Goal: Transaction & Acquisition: Obtain resource

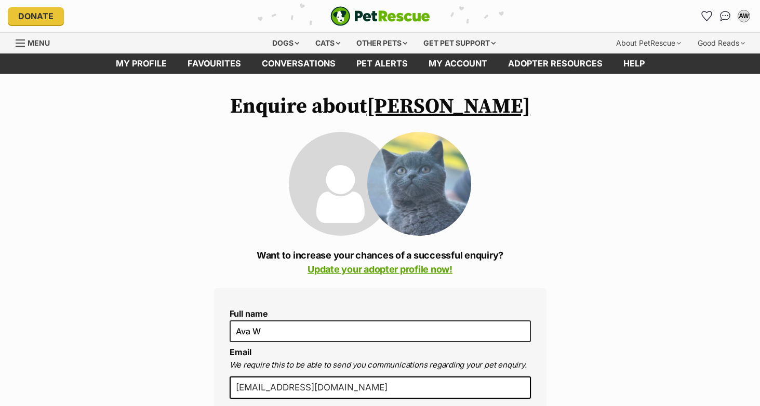
click at [344, 20] on img "PetRescue" at bounding box center [380, 16] width 100 height 20
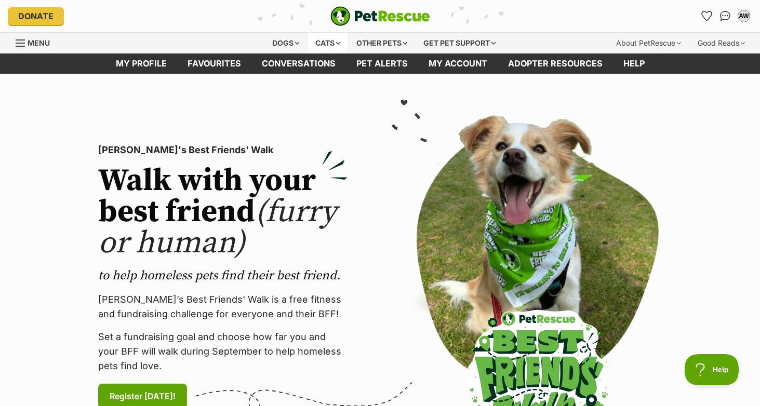
click at [319, 38] on div "Cats" at bounding box center [327, 43] width 39 height 21
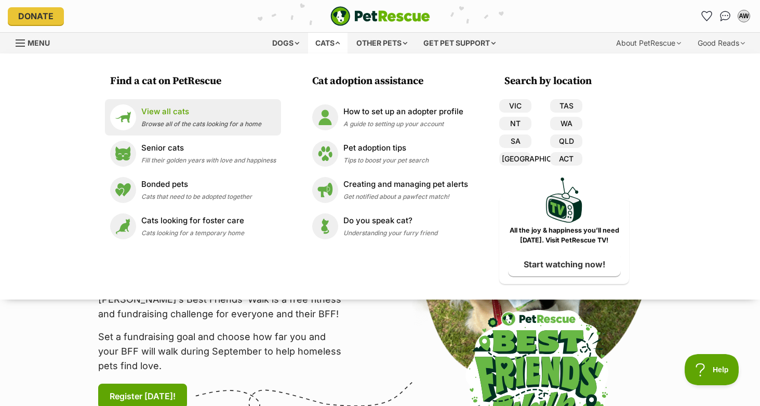
click at [193, 118] on div "View all cats Browse all of the cats looking for a home" at bounding box center [201, 117] width 120 height 22
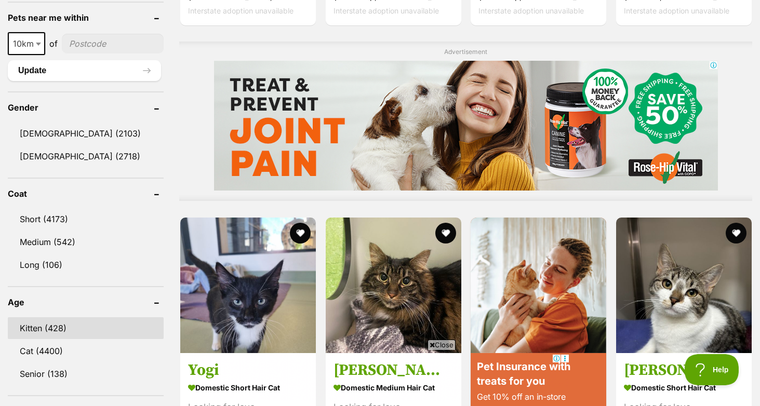
click at [69, 321] on link "Kitten (428)" at bounding box center [86, 328] width 156 height 22
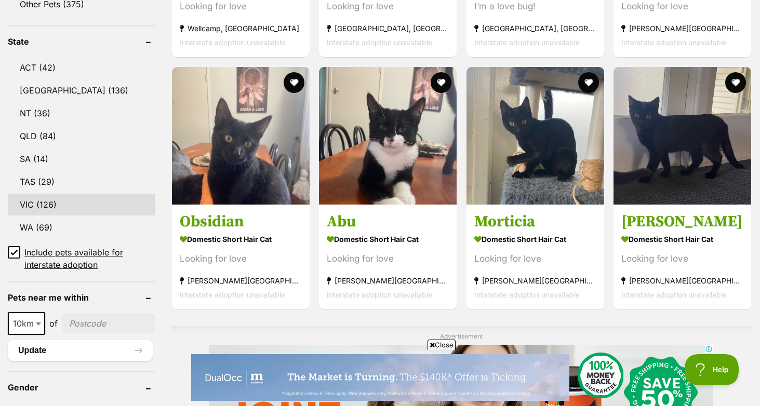
click at [64, 206] on link "VIC (126)" at bounding box center [81, 205] width 147 height 22
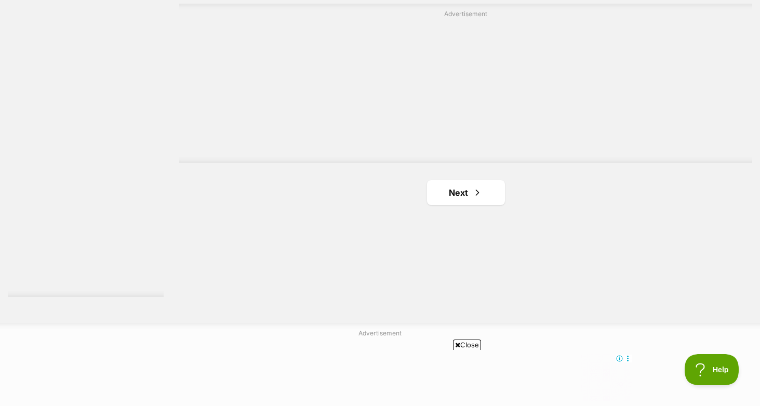
scroll to position [1857, 0]
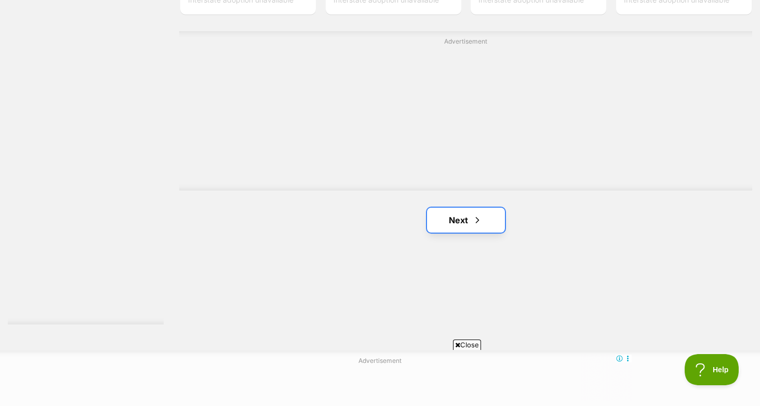
click at [466, 220] on link "Next" at bounding box center [466, 220] width 78 height 25
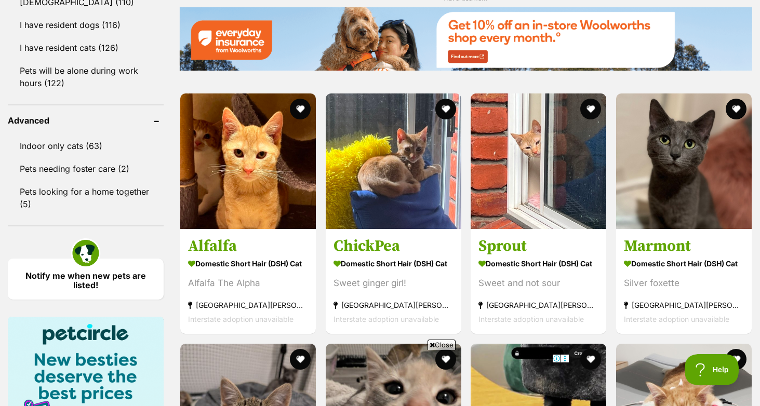
scroll to position [1288, 0]
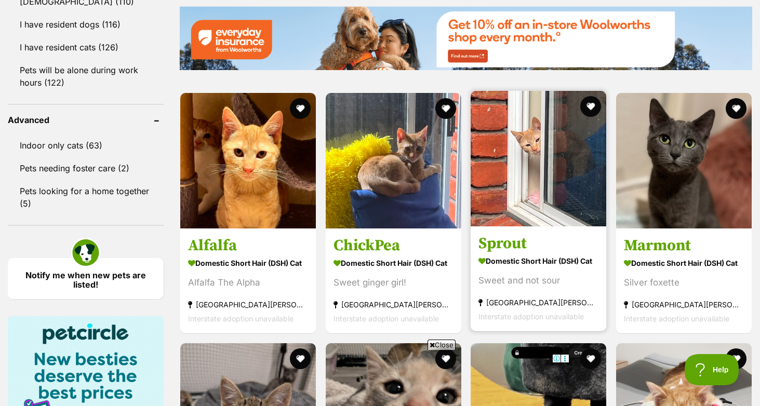
click at [558, 148] on img at bounding box center [538, 159] width 136 height 136
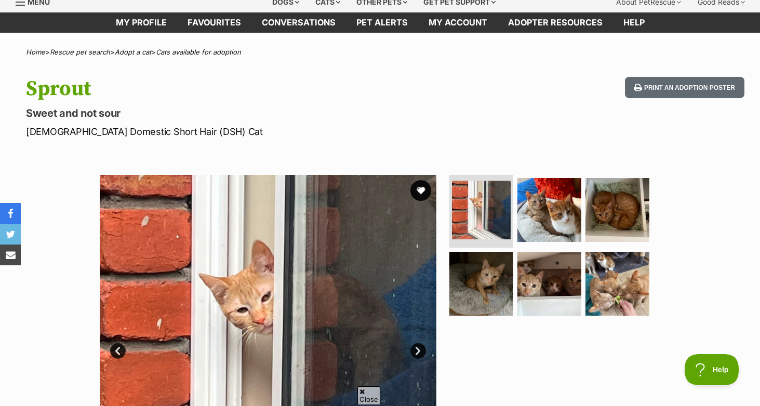
click at [581, 229] on ul at bounding box center [553, 248] width 213 height 147
click at [602, 224] on img at bounding box center [617, 210] width 67 height 67
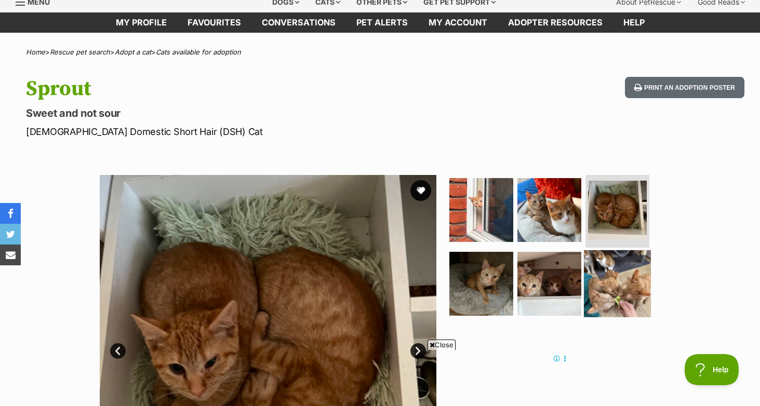
click at [596, 269] on img at bounding box center [617, 283] width 67 height 67
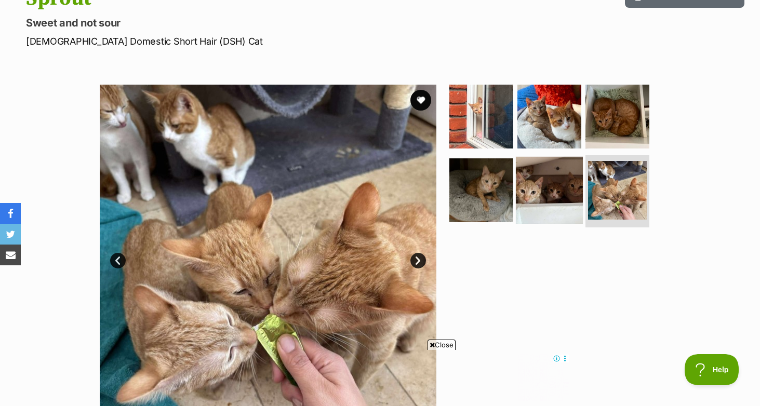
click at [558, 180] on img at bounding box center [549, 189] width 67 height 67
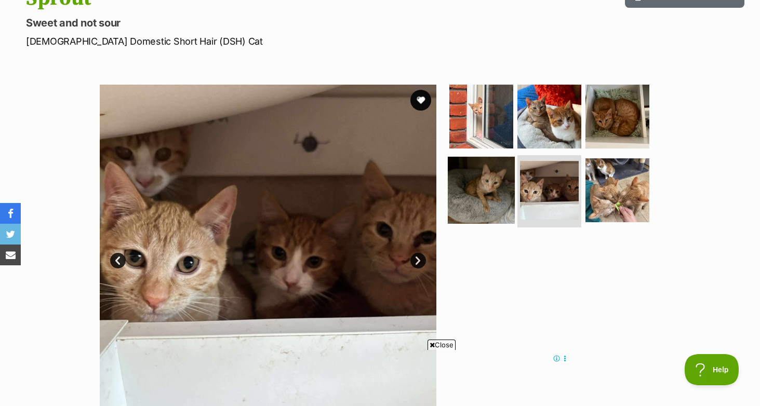
click at [499, 175] on img at bounding box center [481, 189] width 67 height 67
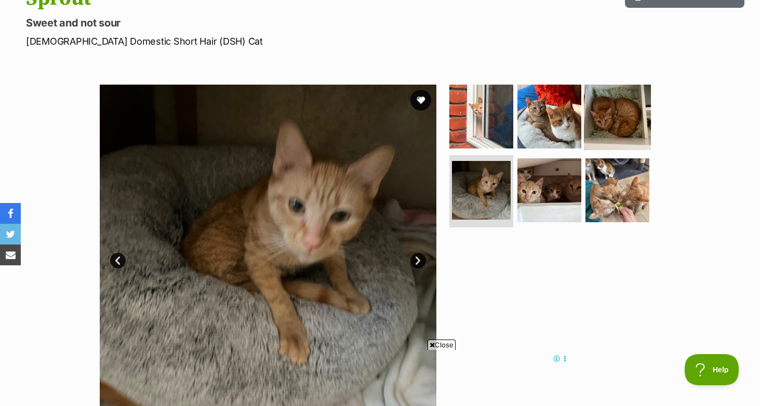
click at [589, 130] on img at bounding box center [617, 116] width 67 height 67
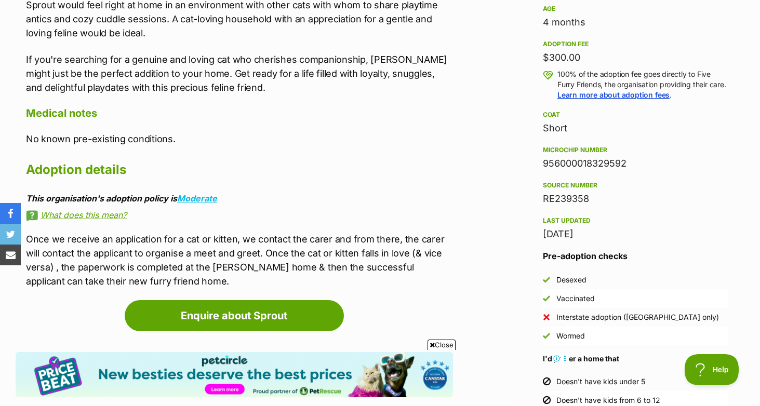
scroll to position [726, 0]
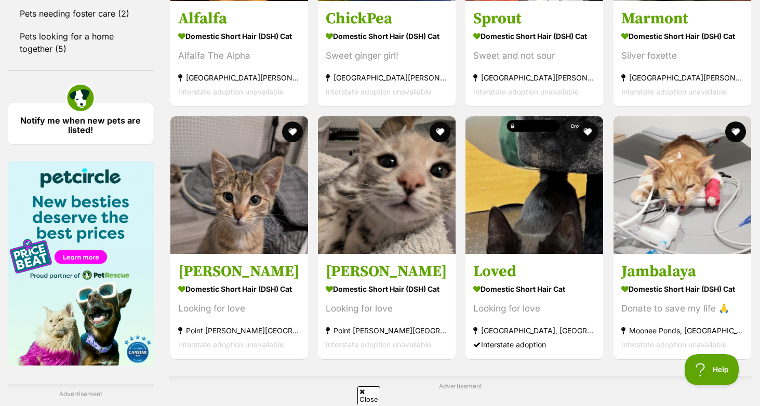
scroll to position [1473, 0]
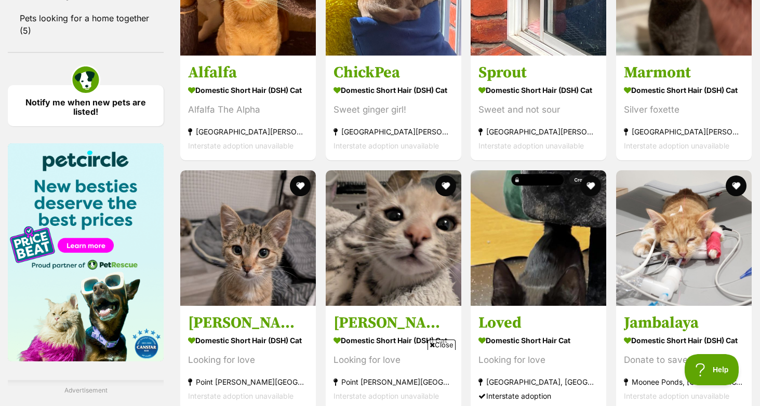
scroll to position [0, 0]
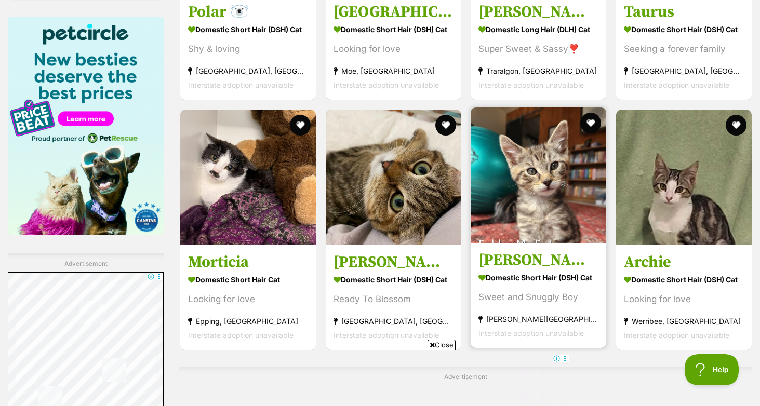
scroll to position [1594, 0]
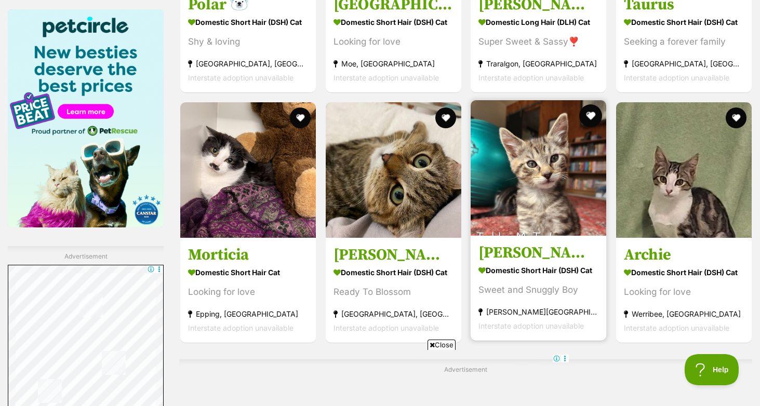
click at [582, 123] on button "favourite" at bounding box center [590, 115] width 23 height 23
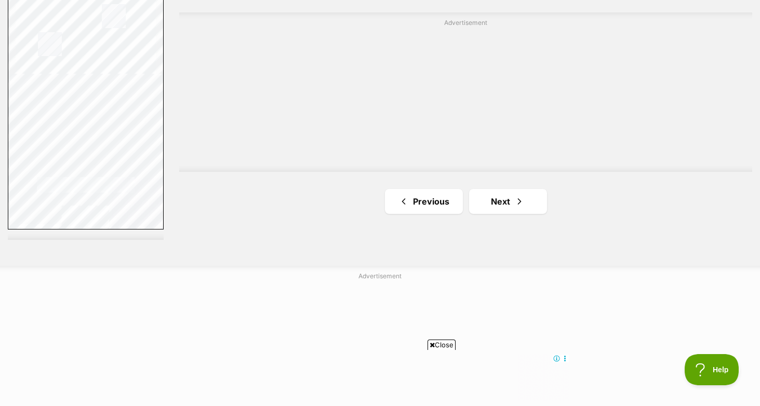
scroll to position [2033, 0]
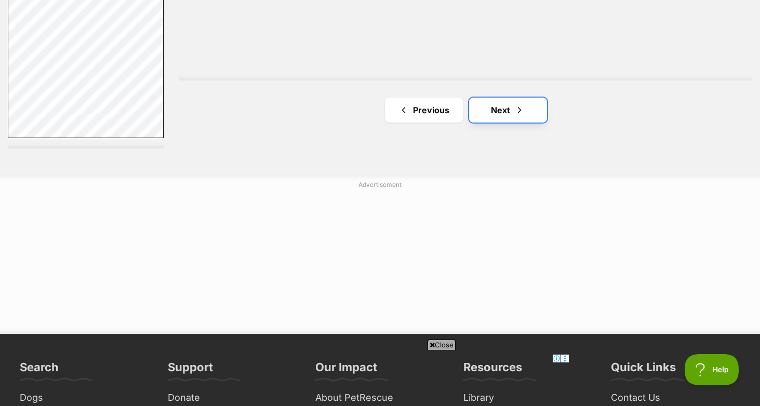
click at [518, 115] on span "Next page" at bounding box center [519, 110] width 10 height 12
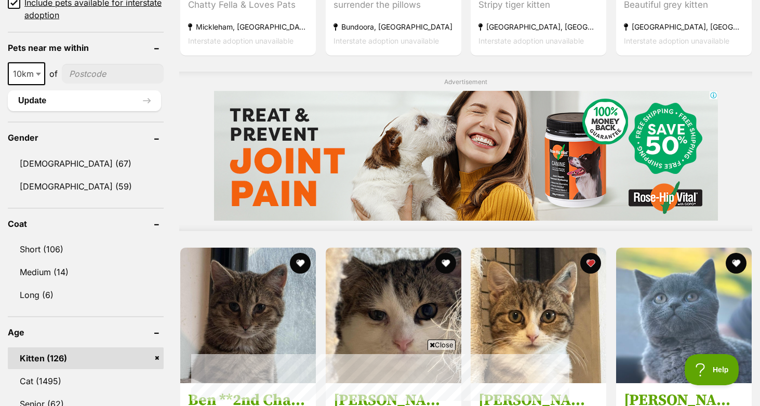
scroll to position [832, 0]
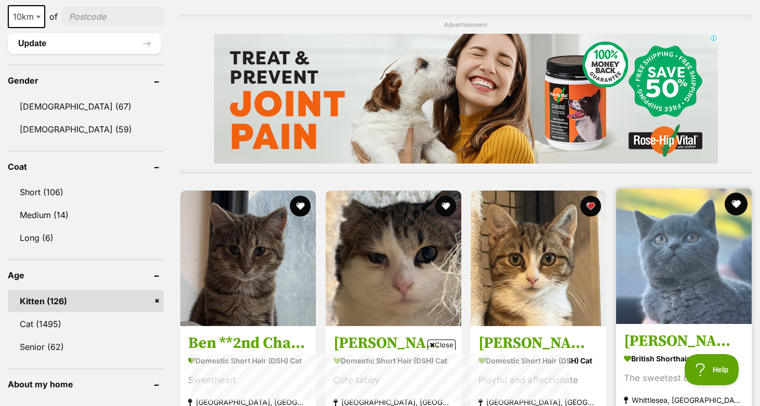
click at [733, 203] on button "favourite" at bounding box center [735, 204] width 23 height 23
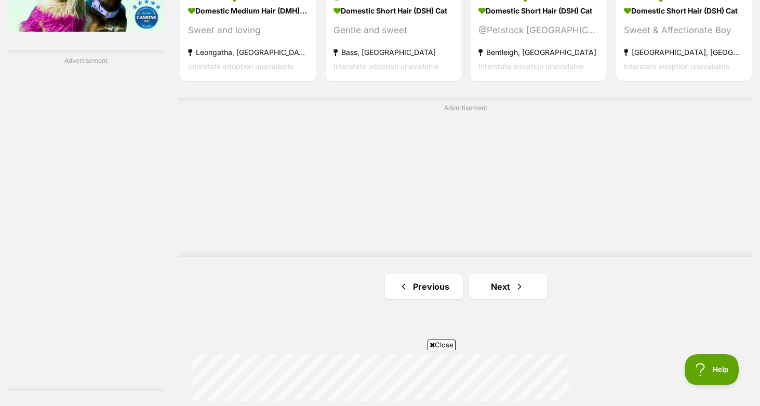
scroll to position [1919, 0]
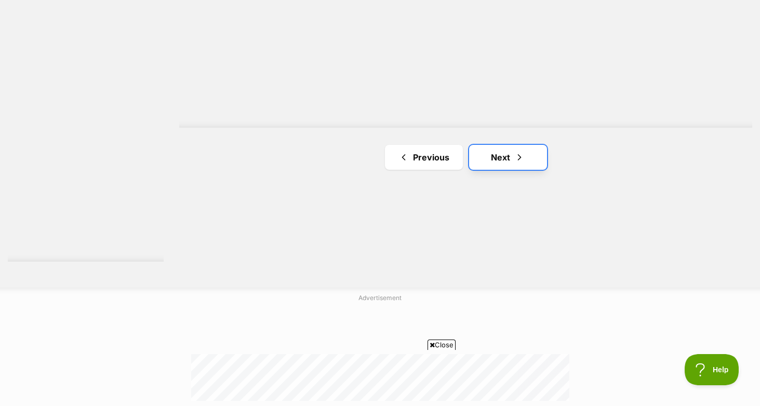
click at [525, 161] on link "Next" at bounding box center [508, 157] width 78 height 25
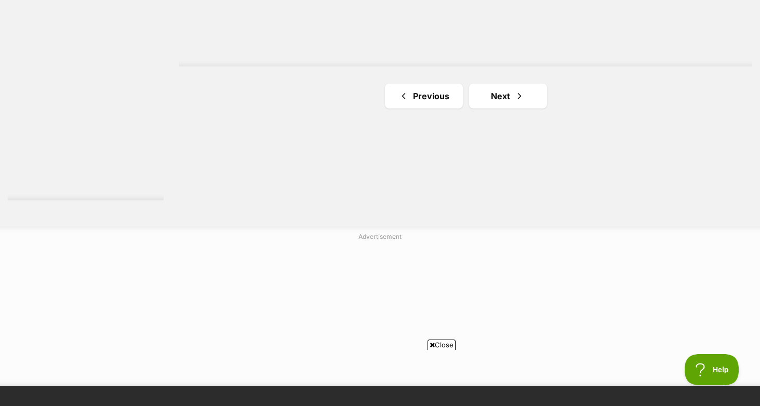
scroll to position [1868, 0]
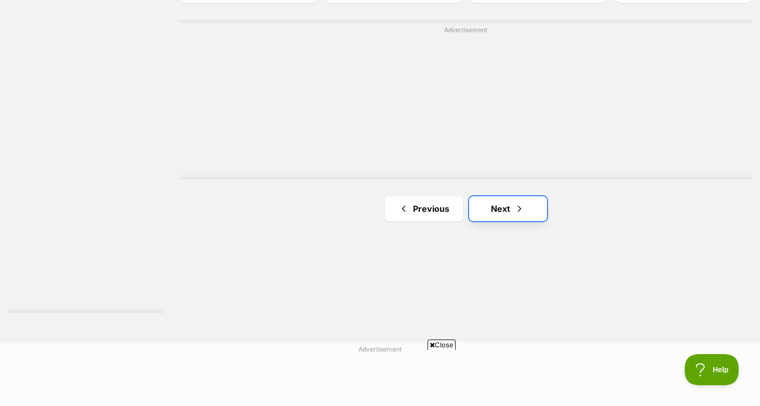
click at [493, 213] on link "Next" at bounding box center [508, 208] width 78 height 25
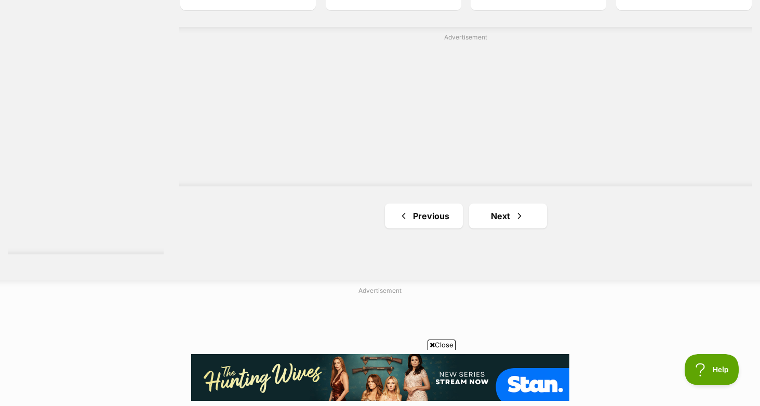
scroll to position [2005, 0]
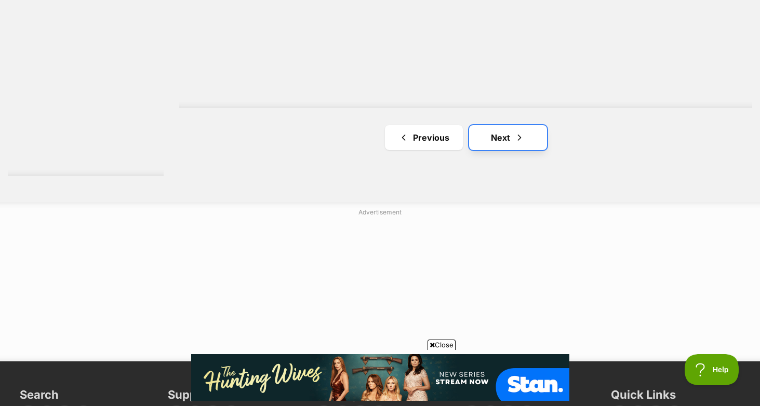
click at [502, 145] on link "Next" at bounding box center [508, 137] width 78 height 25
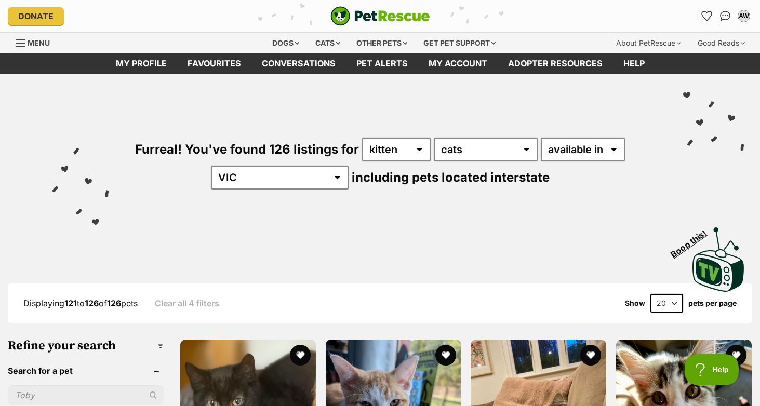
click at [366, 16] on img "PetRescue" at bounding box center [380, 16] width 100 height 20
